Goal: Information Seeking & Learning: Find specific page/section

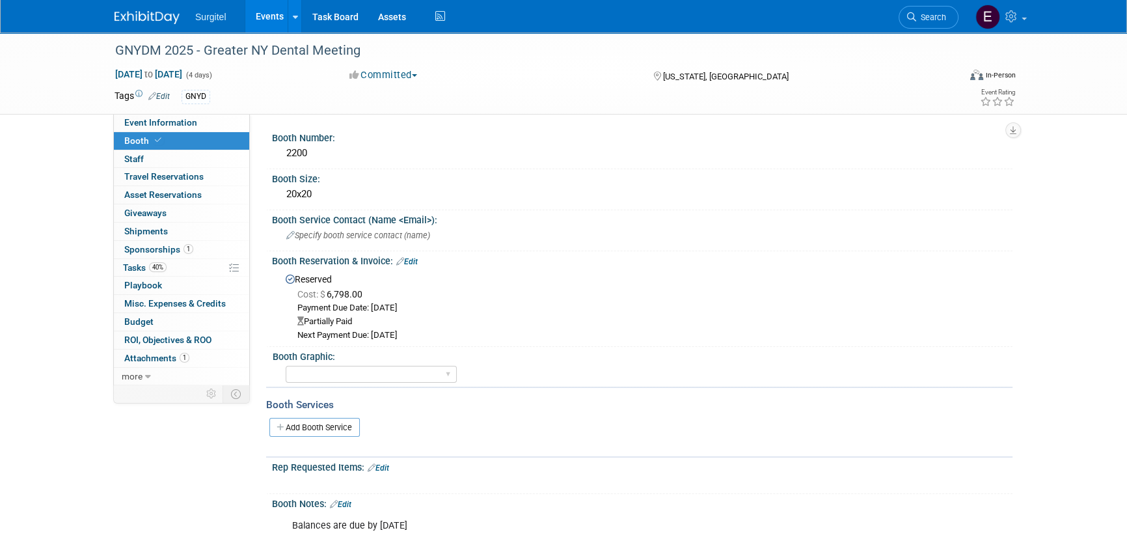
click at [275, 25] on link "Events" at bounding box center [269, 16] width 48 height 33
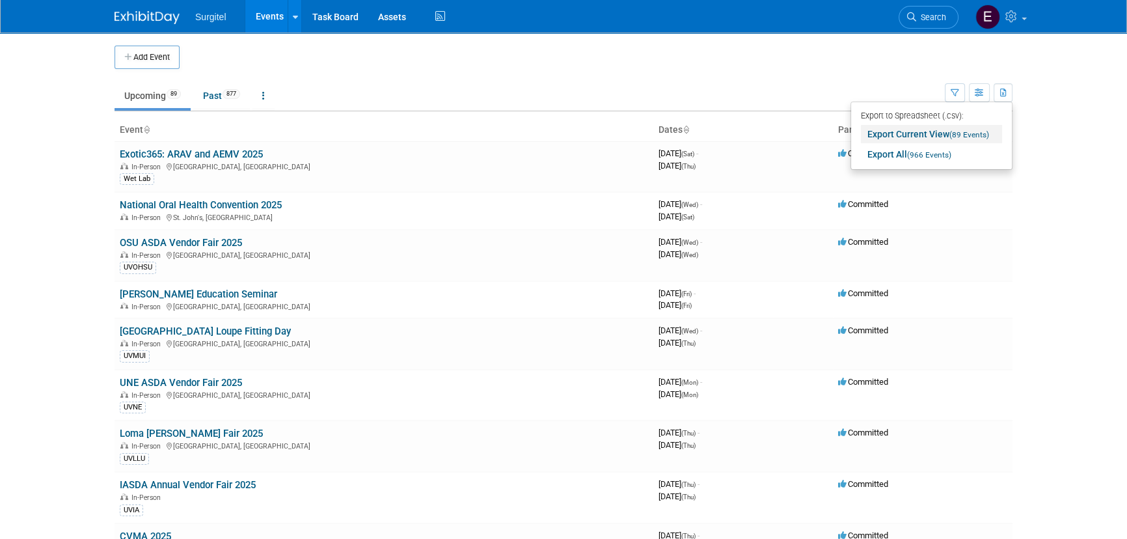
click at [930, 129] on link "Export Current View (89 Events)" at bounding box center [931, 134] width 141 height 18
click at [907, 19] on icon at bounding box center [911, 16] width 9 height 9
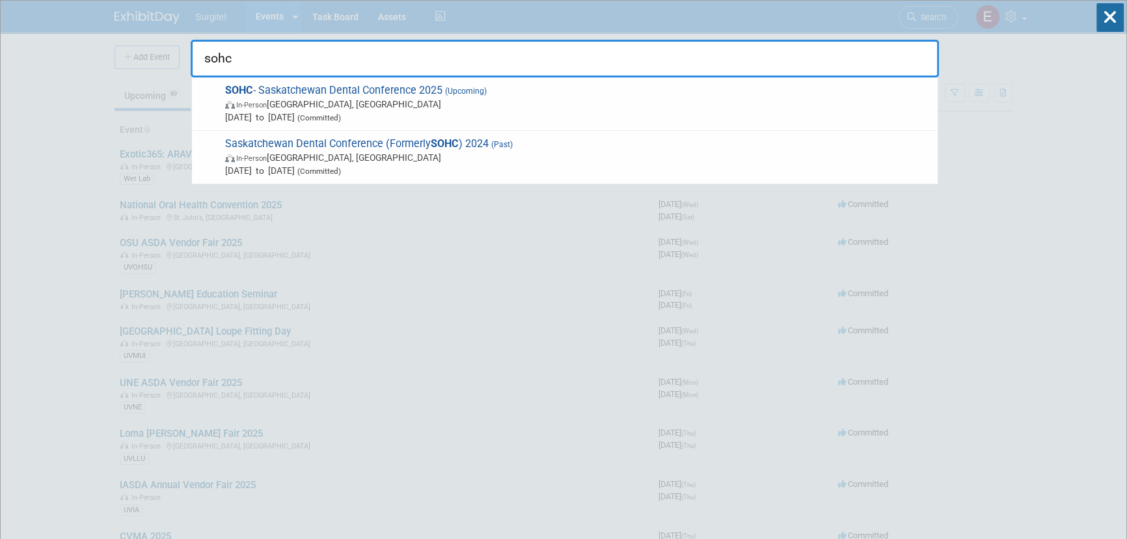
type input "sohc"
click at [1114, 13] on icon at bounding box center [1110, 17] width 27 height 29
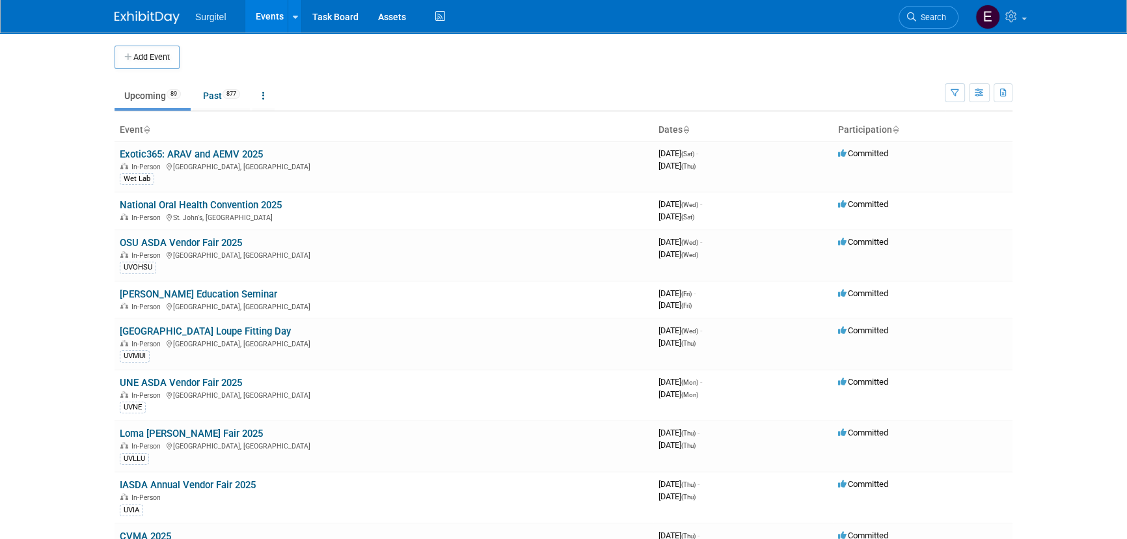
click at [942, 8] on link "Search" at bounding box center [929, 17] width 60 height 23
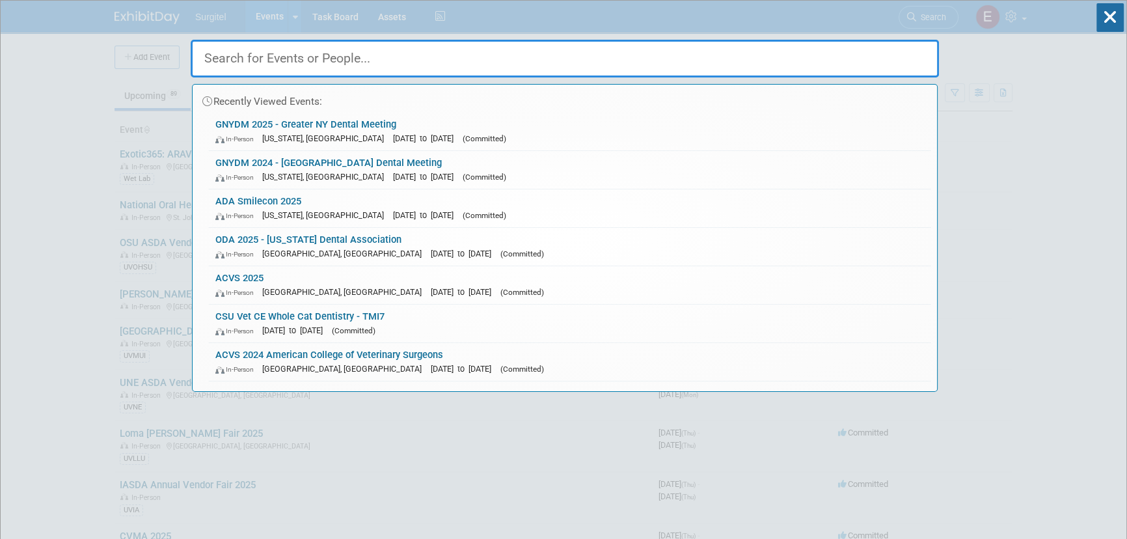
click at [931, 51] on input "text" at bounding box center [565, 59] width 749 height 38
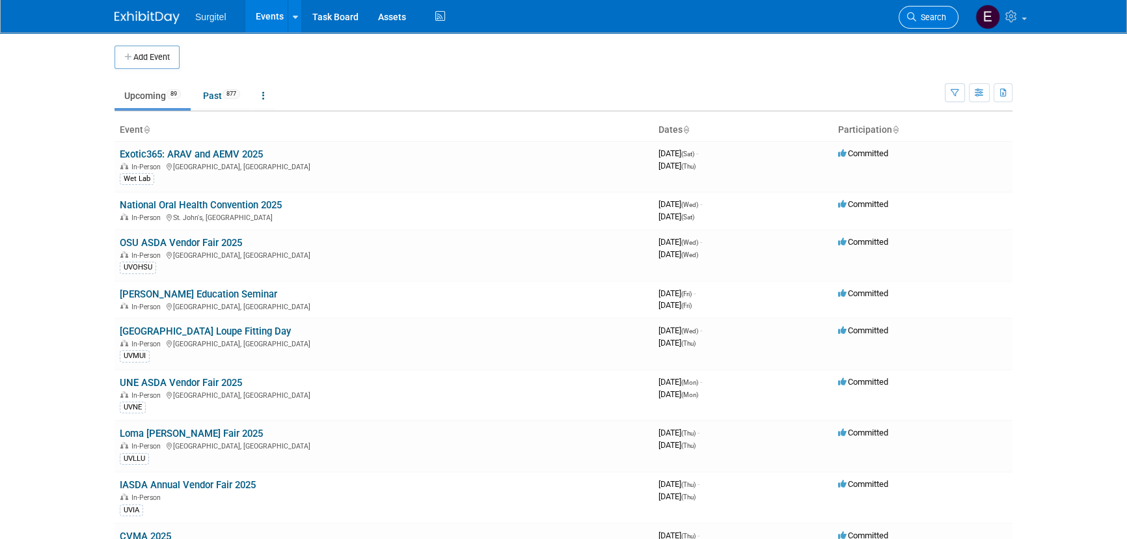
click at [946, 13] on link "Search" at bounding box center [929, 17] width 60 height 23
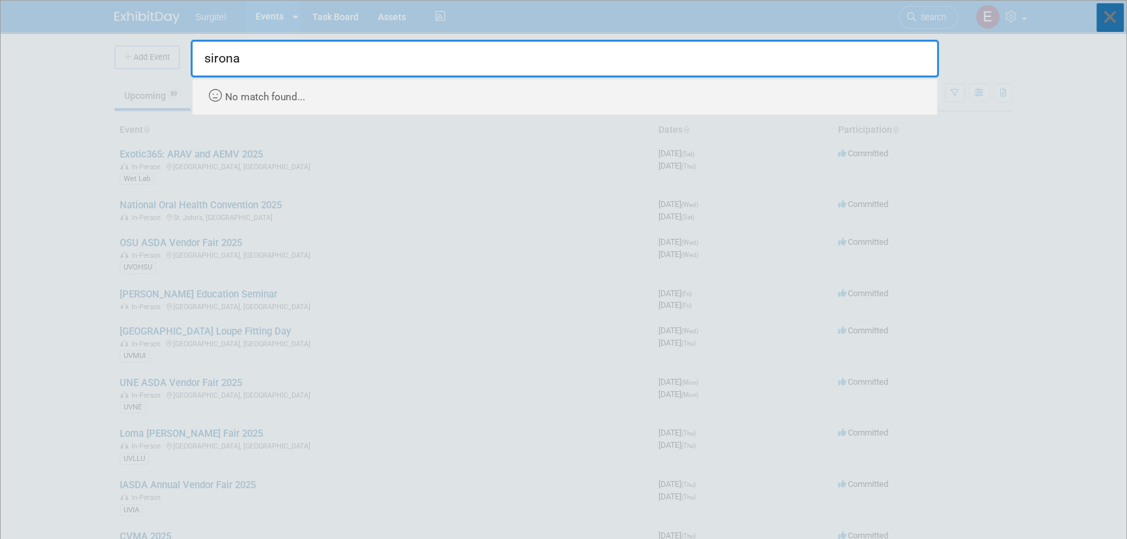
type input "sirona"
click at [1116, 17] on icon at bounding box center [1110, 17] width 27 height 29
